Goal: Information Seeking & Learning: Learn about a topic

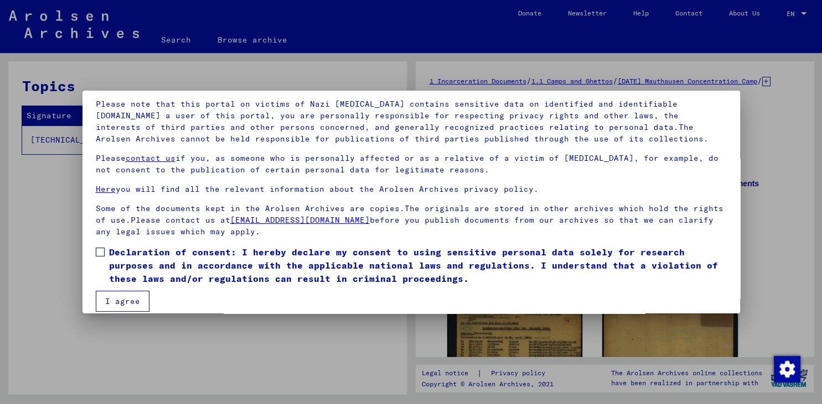
scroll to position [85, 0]
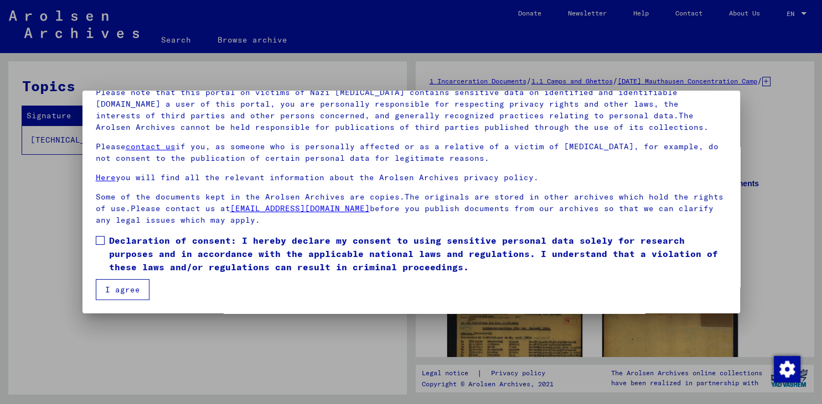
click at [99, 239] on span at bounding box center [100, 240] width 9 height 9
click at [129, 289] on button "I agree" at bounding box center [123, 289] width 54 height 21
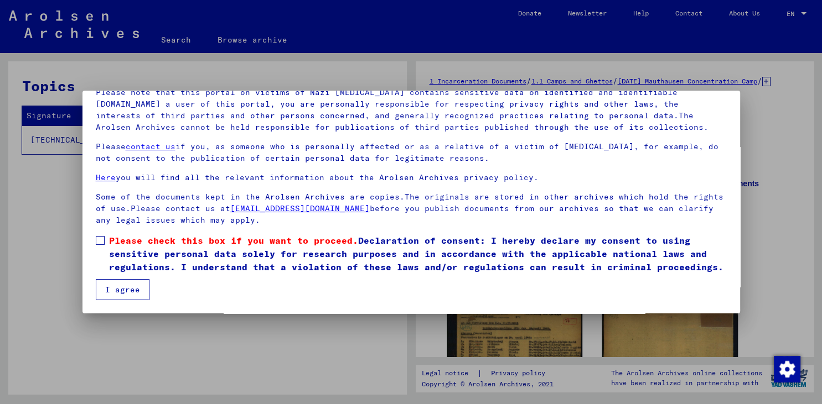
click at [127, 288] on button "I agree" at bounding box center [123, 289] width 54 height 21
click at [98, 240] on span at bounding box center [100, 240] width 9 height 9
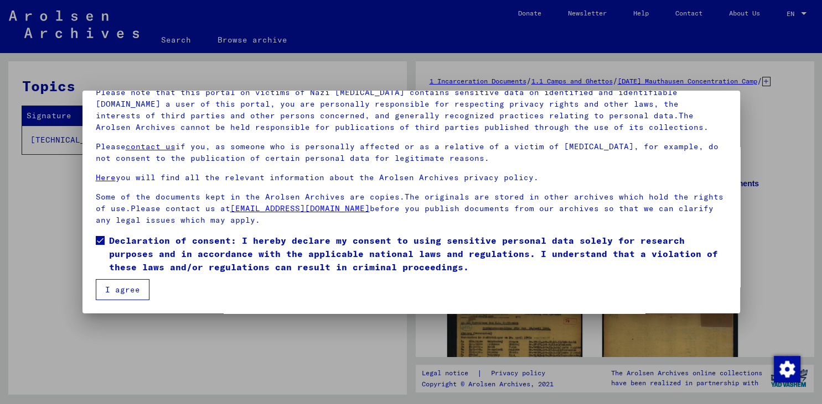
click at [117, 284] on button "I agree" at bounding box center [123, 289] width 54 height 21
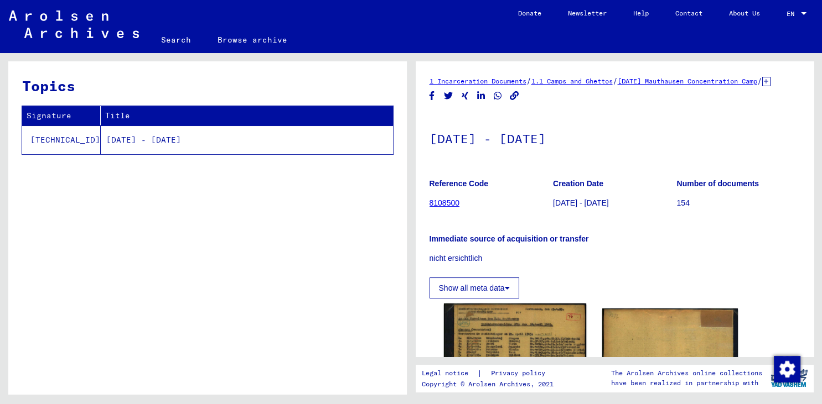
click at [496, 328] on img at bounding box center [514, 400] width 142 height 193
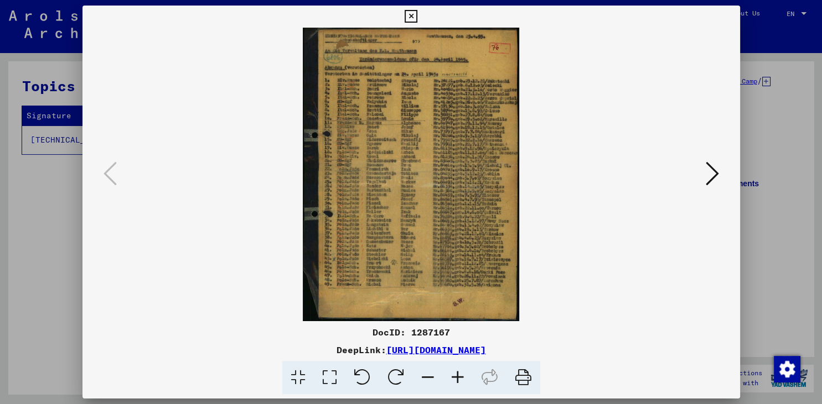
click at [456, 372] on icon at bounding box center [458, 378] width 30 height 34
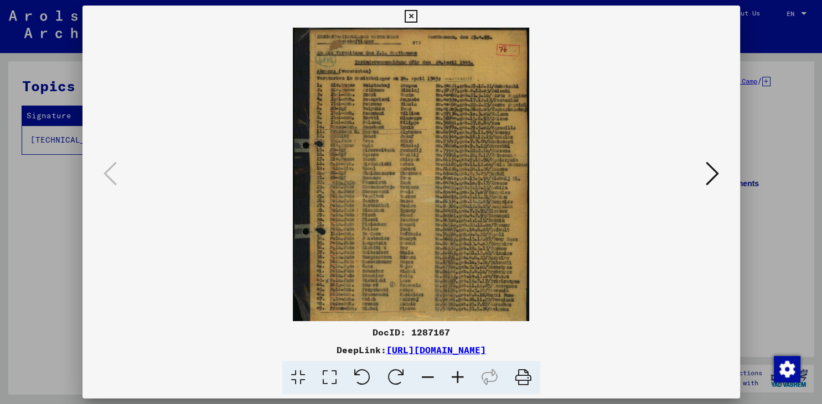
click at [456, 372] on icon at bounding box center [458, 378] width 30 height 34
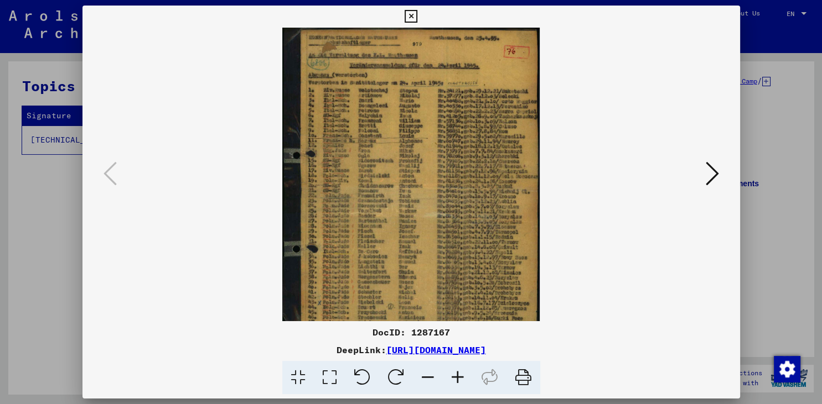
click at [456, 372] on icon at bounding box center [458, 378] width 30 height 34
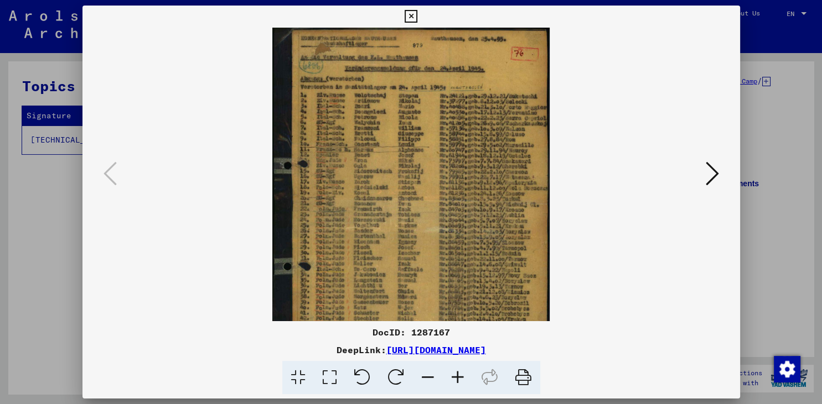
click at [456, 372] on icon at bounding box center [458, 378] width 30 height 34
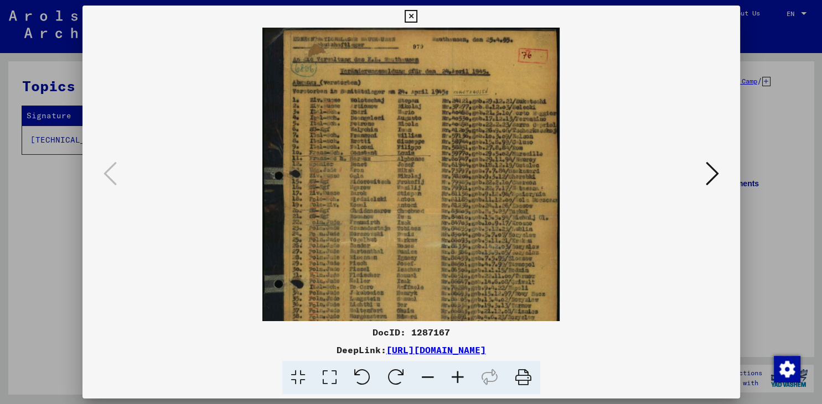
click at [456, 372] on icon at bounding box center [458, 378] width 30 height 34
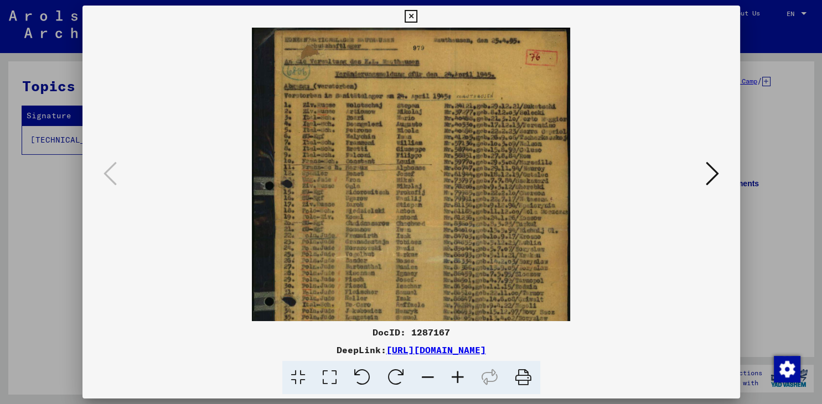
click at [456, 372] on icon at bounding box center [458, 378] width 30 height 34
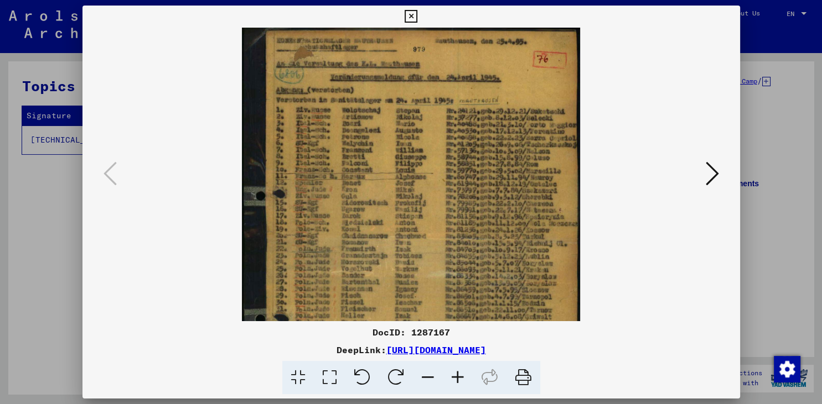
click at [456, 371] on icon at bounding box center [458, 378] width 30 height 34
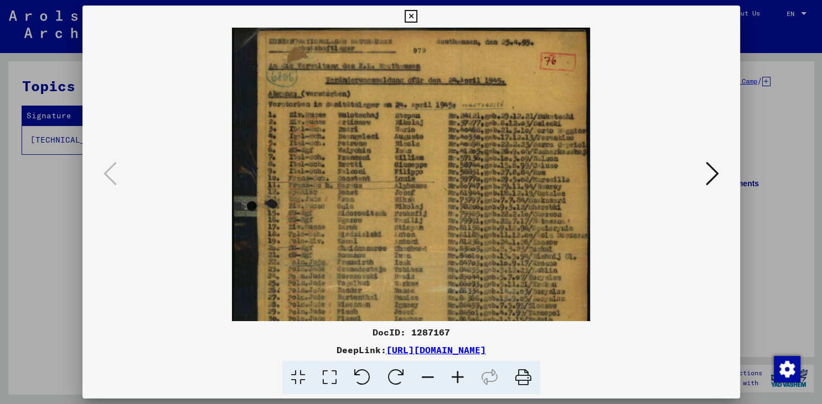
click at [456, 371] on icon at bounding box center [458, 378] width 30 height 34
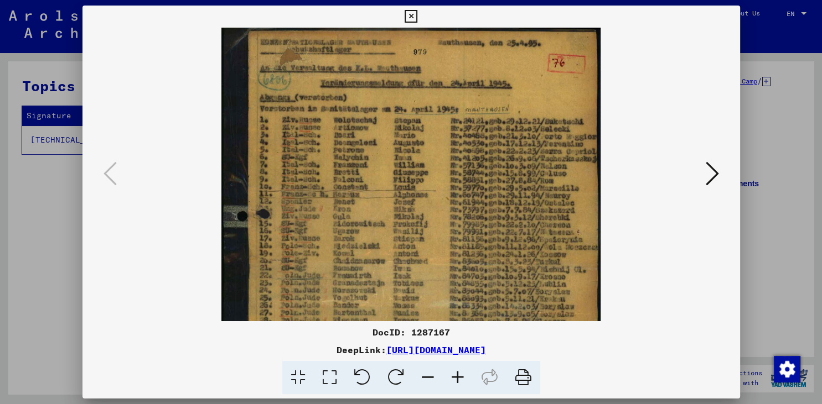
click at [456, 371] on icon at bounding box center [458, 378] width 30 height 34
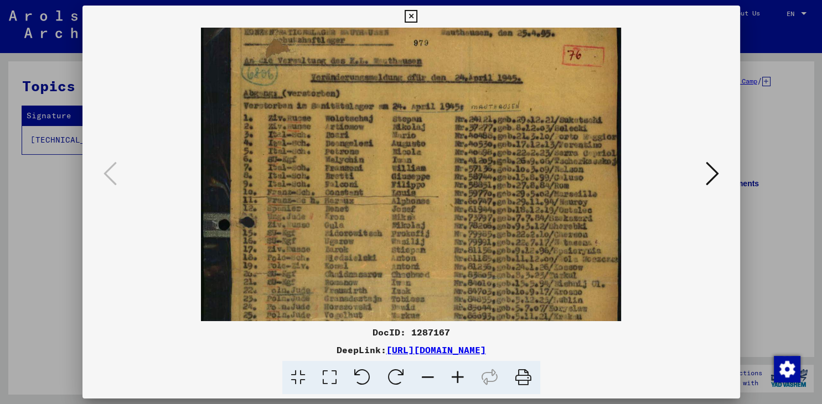
scroll to position [13, 0]
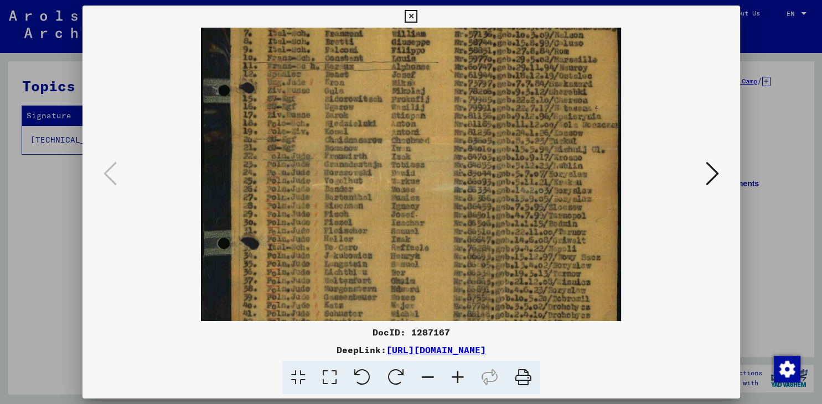
drag, startPoint x: 479, startPoint y: 298, endPoint x: 485, endPoint y: 161, distance: 136.8
click at [486, 154] on img at bounding box center [410, 167] width 419 height 570
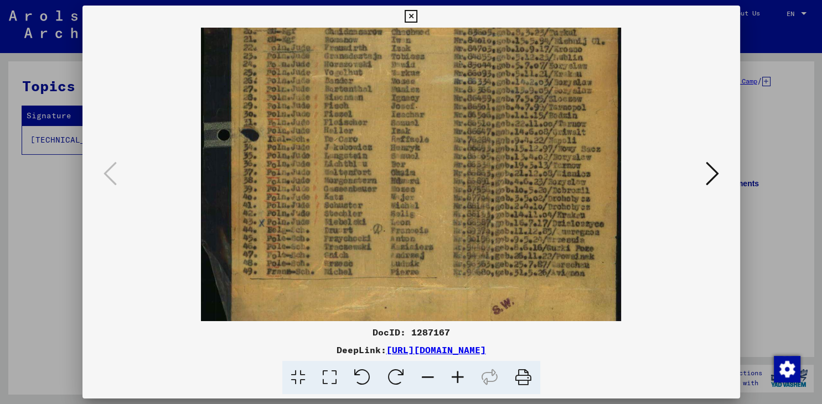
scroll to position [262, 0]
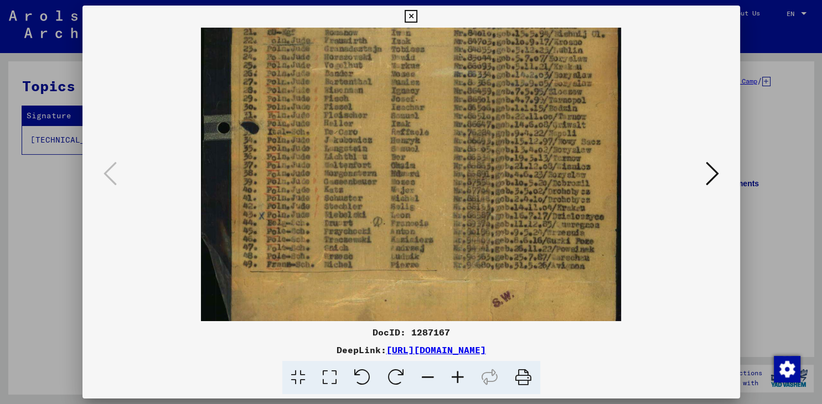
drag, startPoint x: 471, startPoint y: 236, endPoint x: 489, endPoint y: 128, distance: 108.7
click at [489, 128] on img at bounding box center [410, 51] width 419 height 570
